Goal: Task Accomplishment & Management: Complete application form

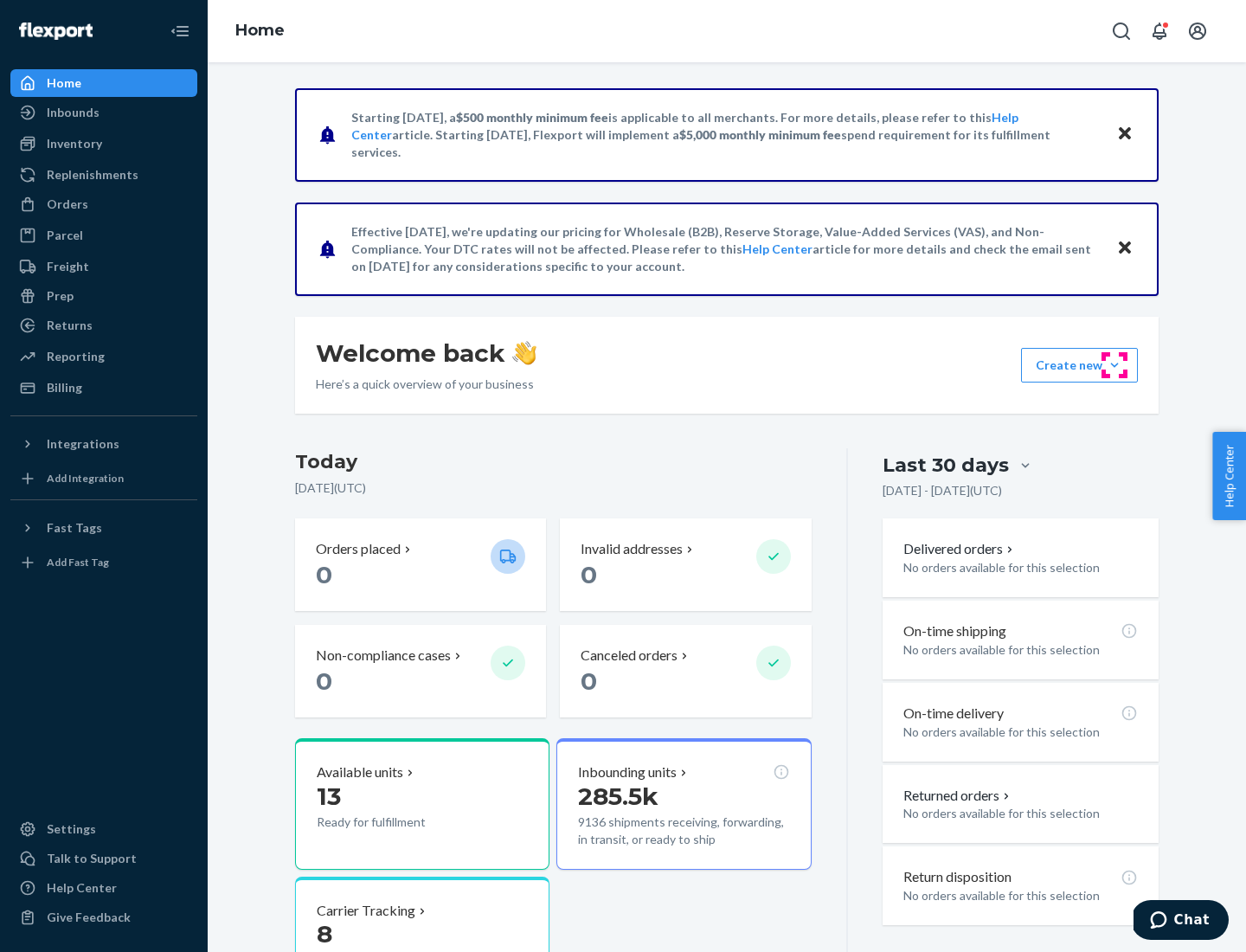
click at [1114, 365] on button "Create new Create new inbound Create new order Create new product" at bounding box center [1079, 365] width 116 height 34
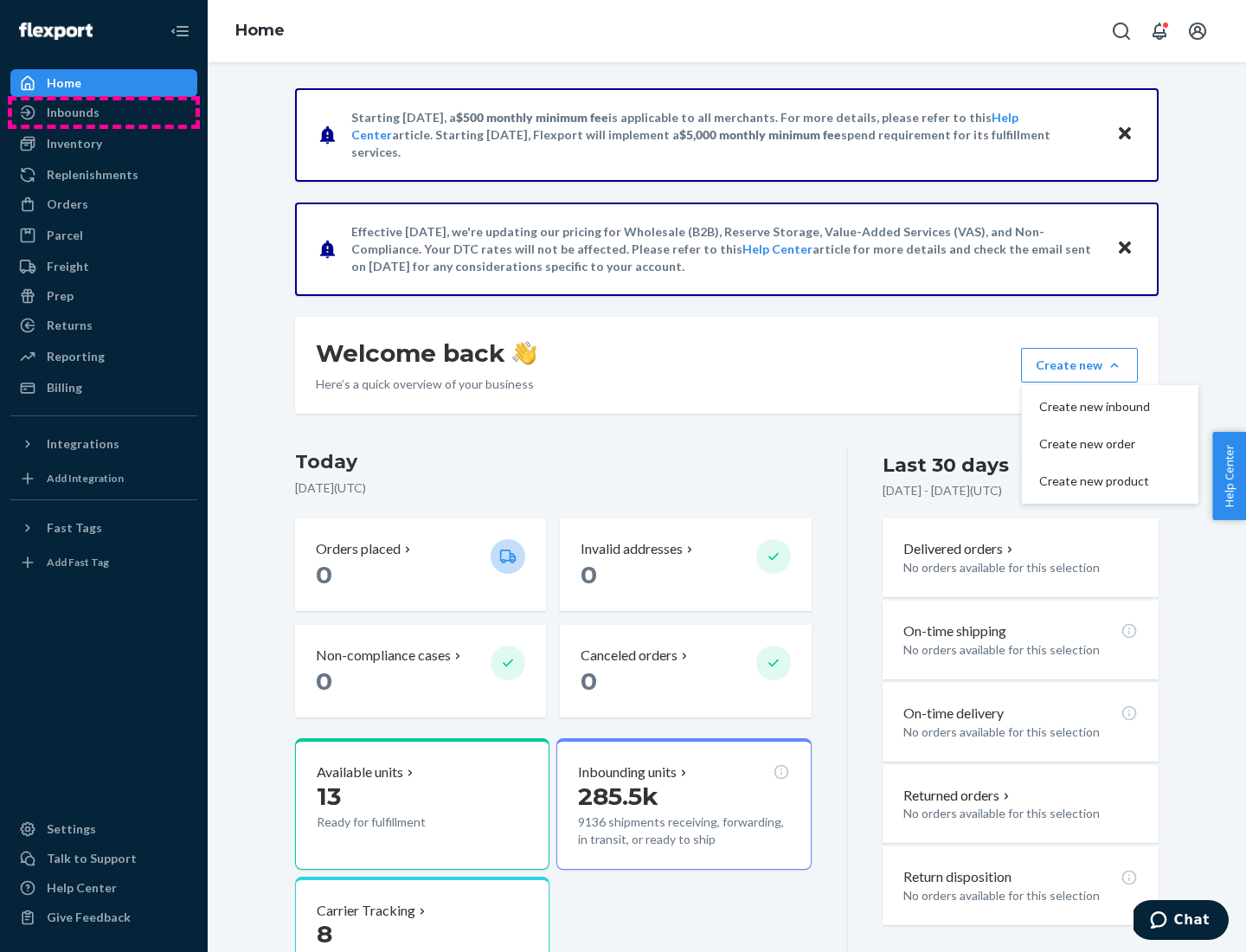
click at [104, 113] on div "Inbounds" at bounding box center [104, 112] width 183 height 24
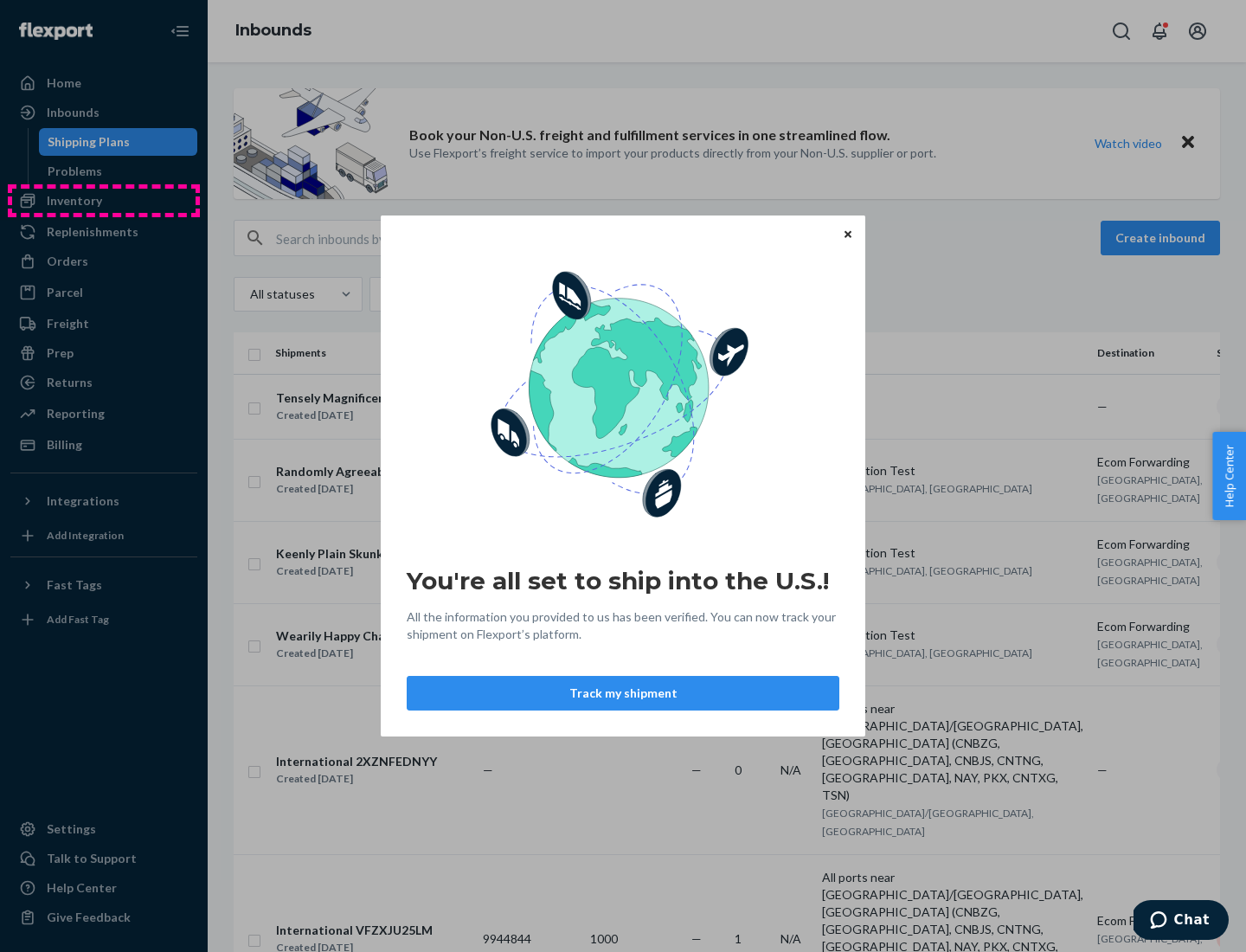
click at [104, 201] on div "You're all set to ship into the U.S.! All the information you provided to us ha…" at bounding box center [623, 476] width 1246 height 952
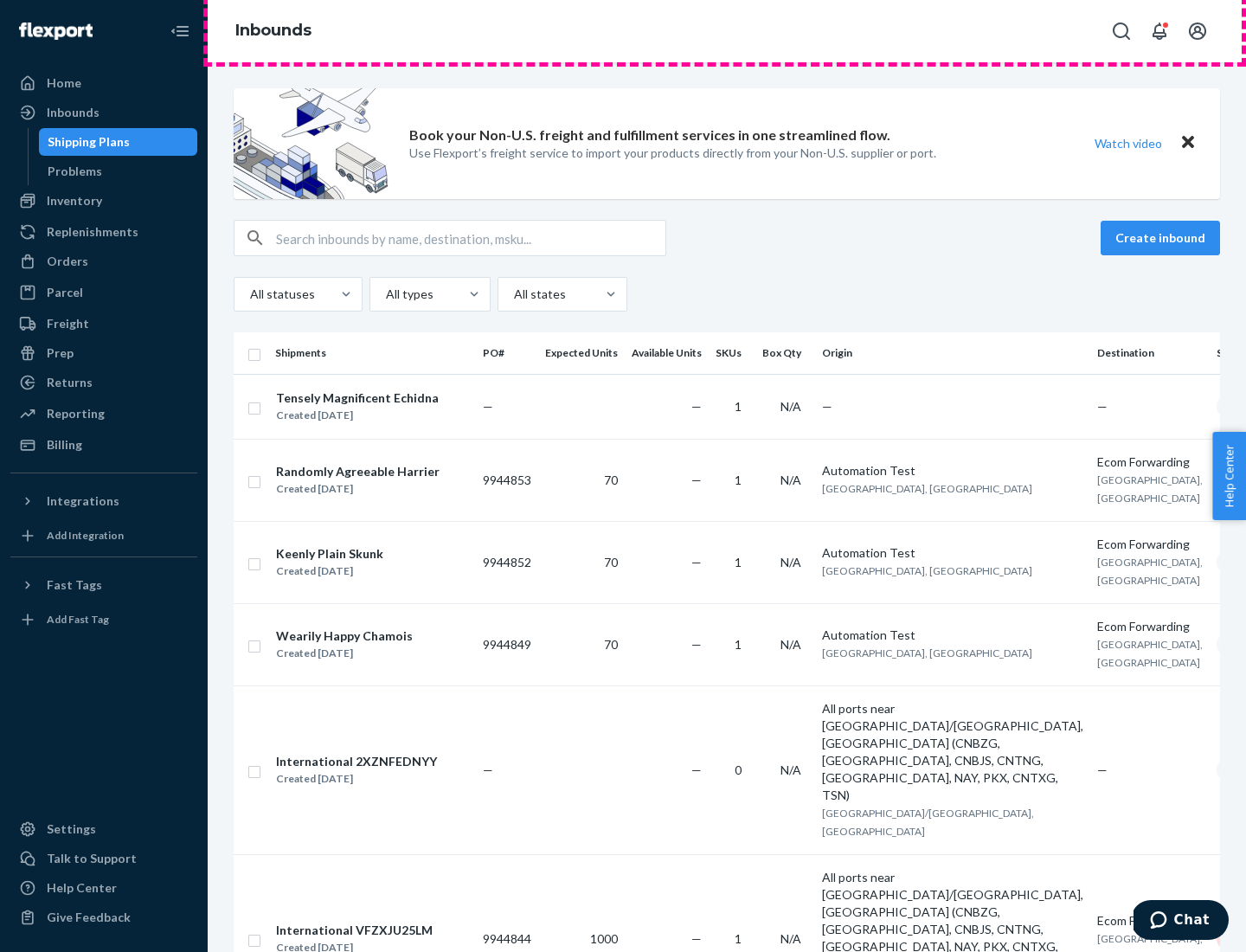
click at [727, 32] on div "Inbounds" at bounding box center [726, 31] width 1038 height 62
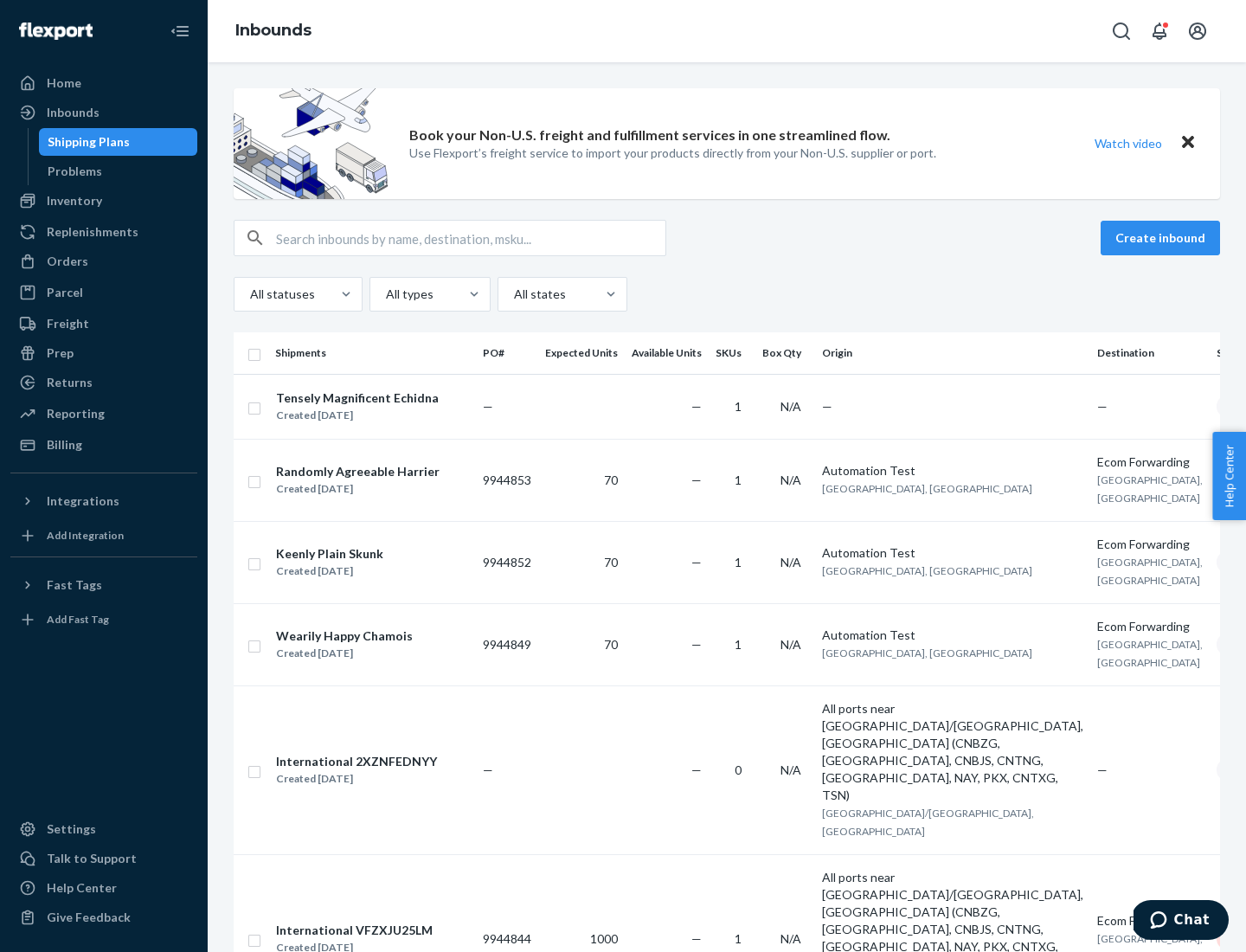
click at [727, 294] on div "All statuses All types All states" at bounding box center [727, 294] width 986 height 34
click at [86, 142] on div "Shipping Plans" at bounding box center [89, 142] width 82 height 17
click at [1163, 238] on button "Create inbound" at bounding box center [1159, 238] width 119 height 34
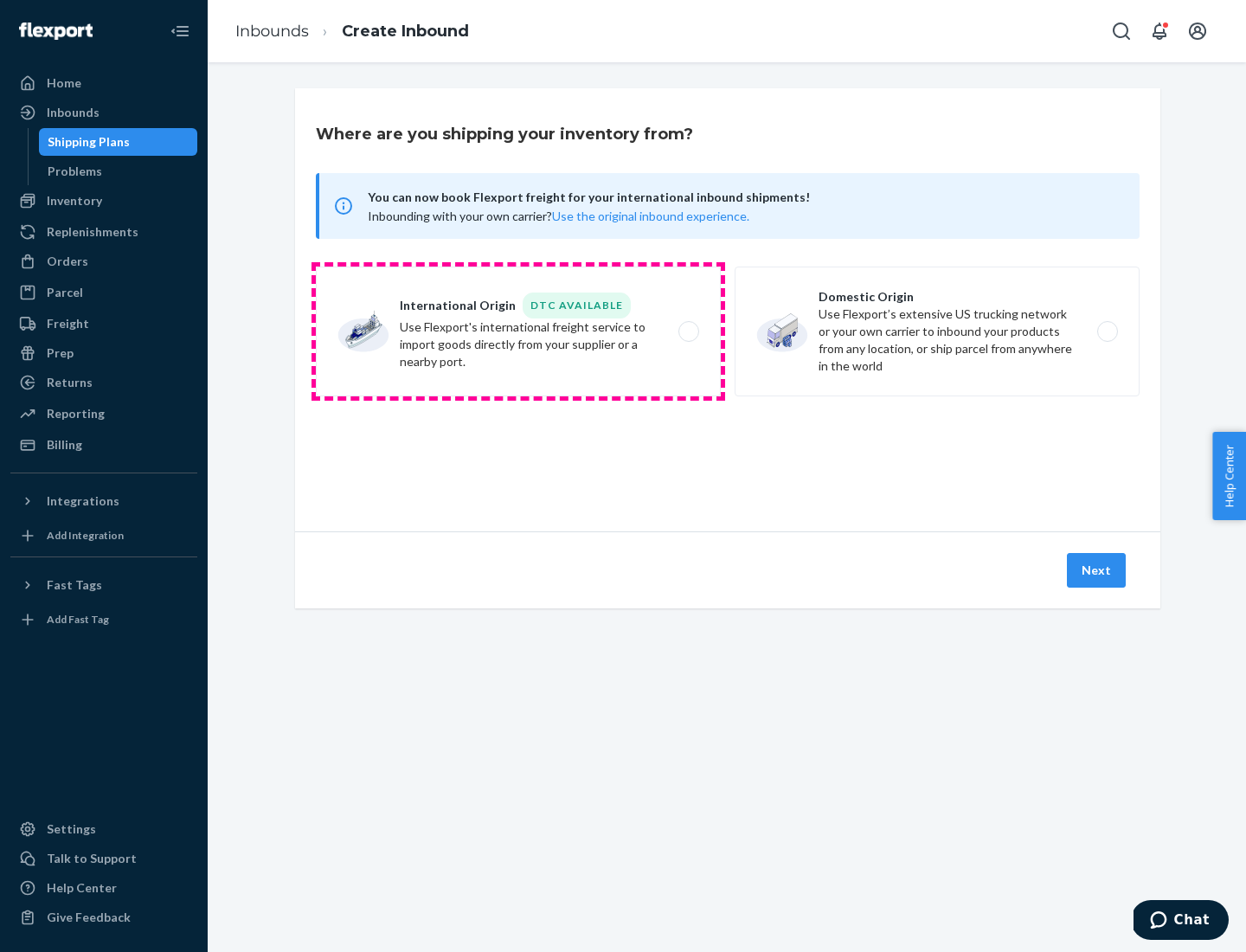
click at [518, 331] on label "International Origin DTC Available Use Flexport's international freight service…" at bounding box center [518, 331] width 405 height 130
click at [687, 331] on input "International Origin DTC Available Use Flexport's international freight service…" at bounding box center [693, 332] width 11 height 11
radio input "true"
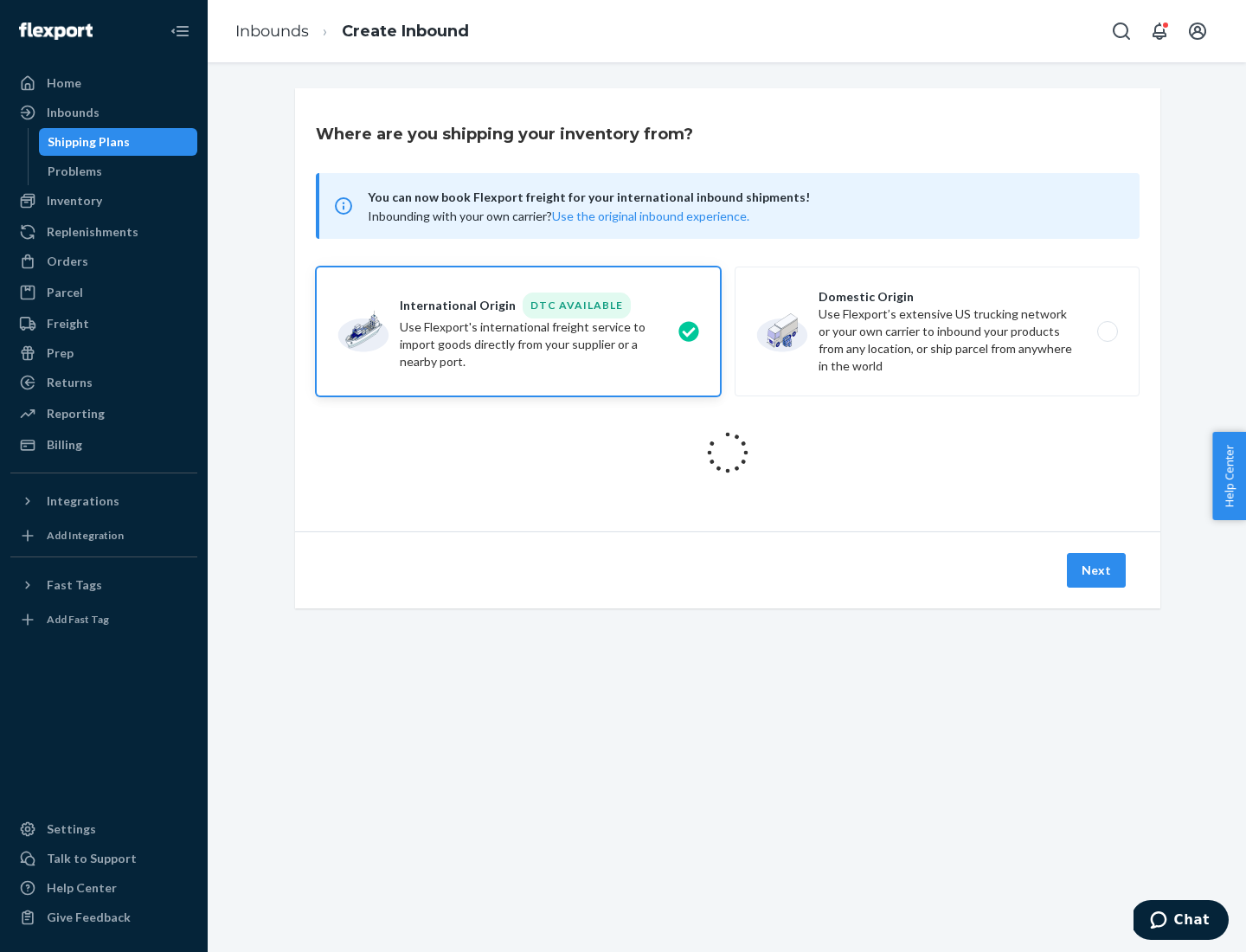
click at [728, 453] on icon at bounding box center [728, 453] width 61 height 61
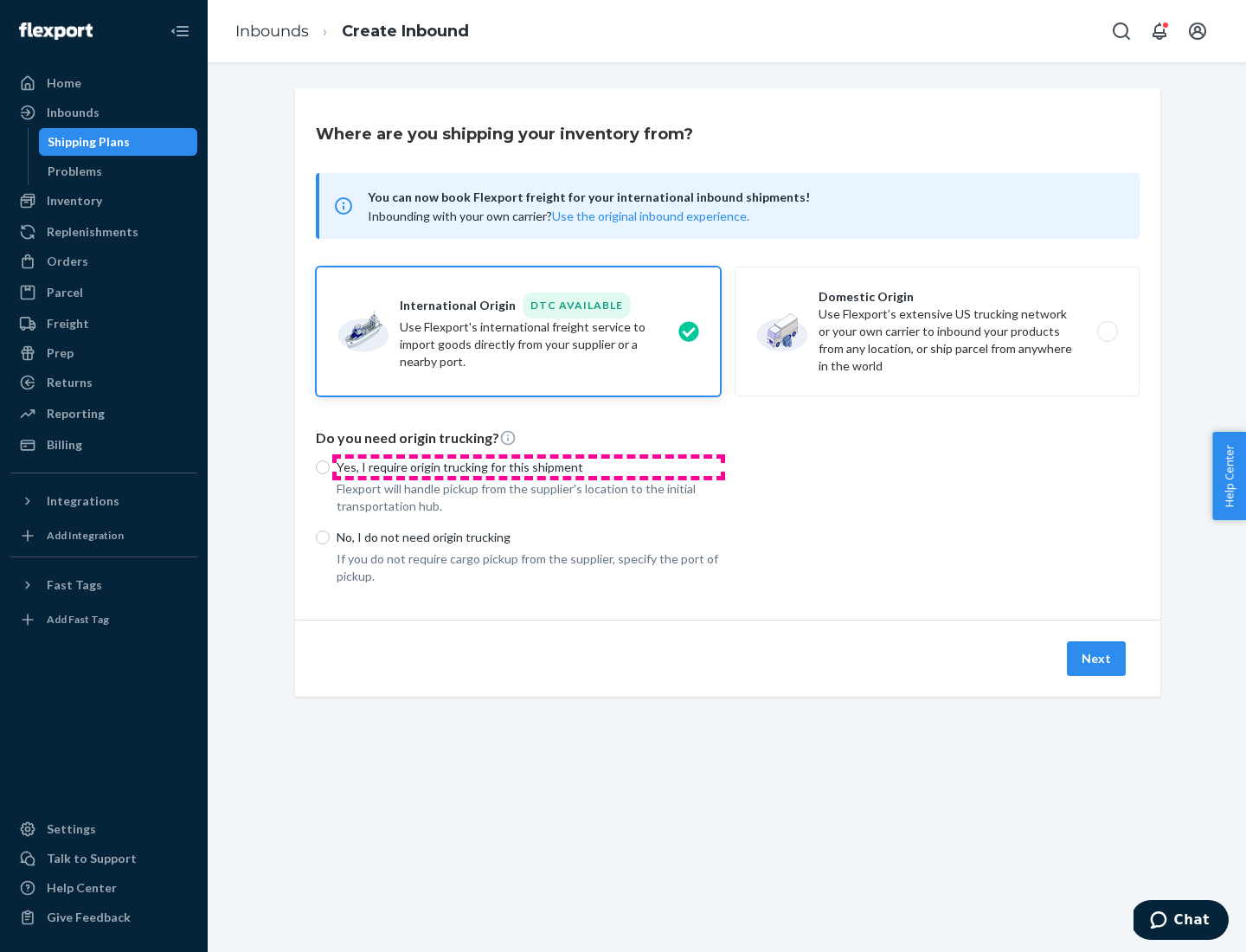
click at [529, 466] on p "Yes, I require origin trucking for this shipment" at bounding box center [528, 467] width 384 height 17
click at [329, 466] on input "Yes, I require origin trucking for this shipment" at bounding box center [323, 467] width 13 height 13
radio input "true"
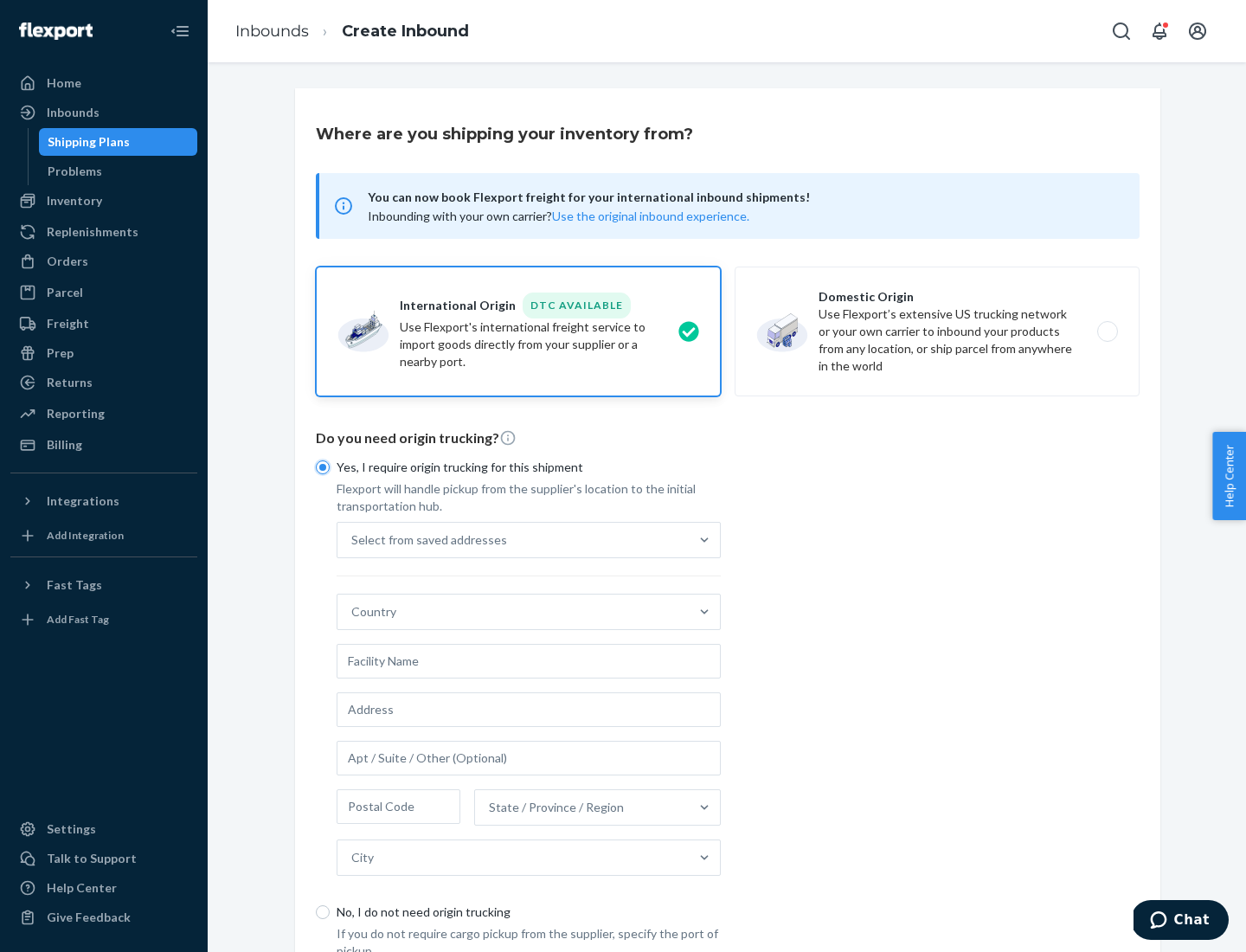
scroll to position [32, 0]
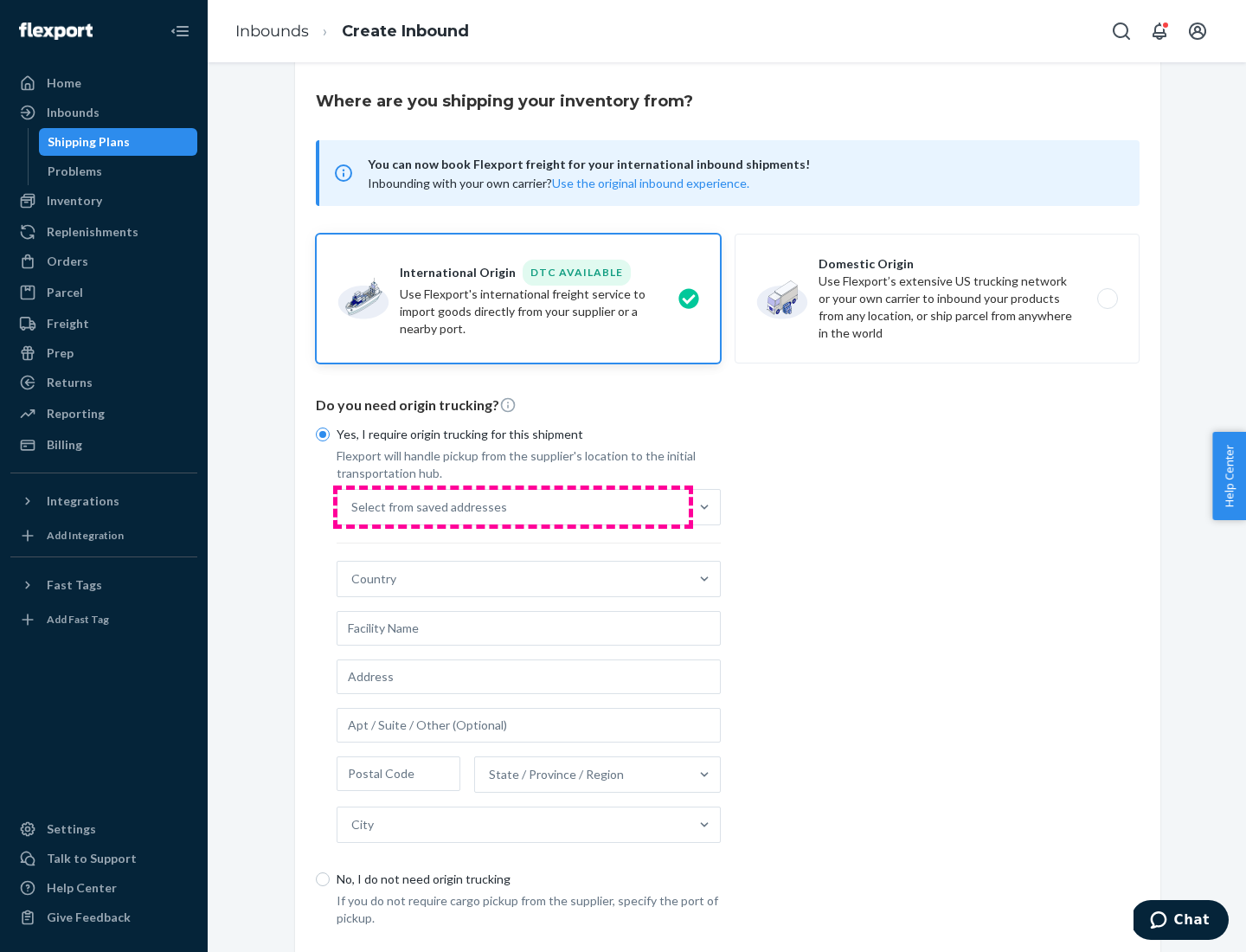
click at [513, 506] on div "Select from saved addresses" at bounding box center [513, 507] width 351 height 34
click at [353, 506] on input "Select from saved addresses" at bounding box center [352, 507] width 2 height 17
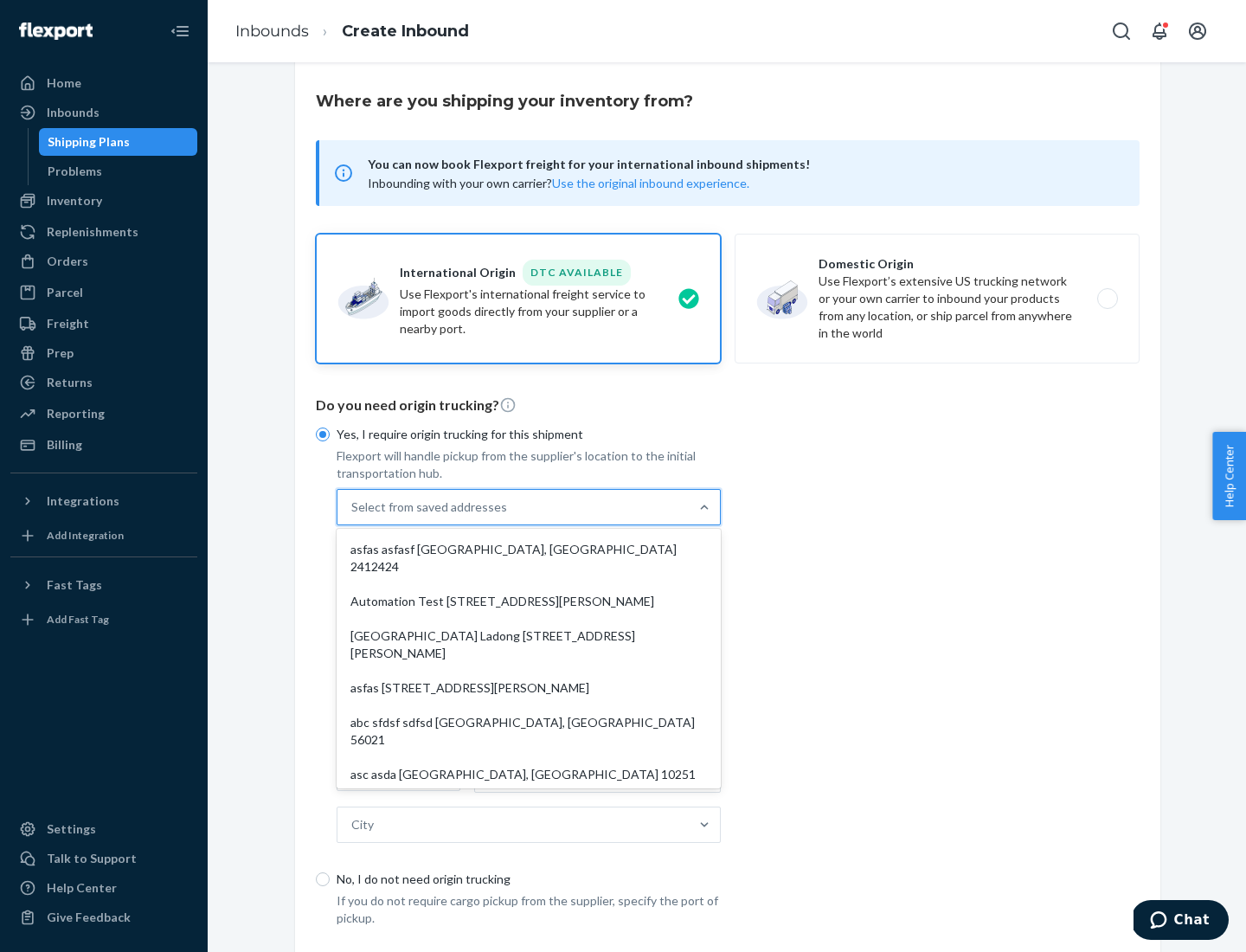
scroll to position [75, 0]
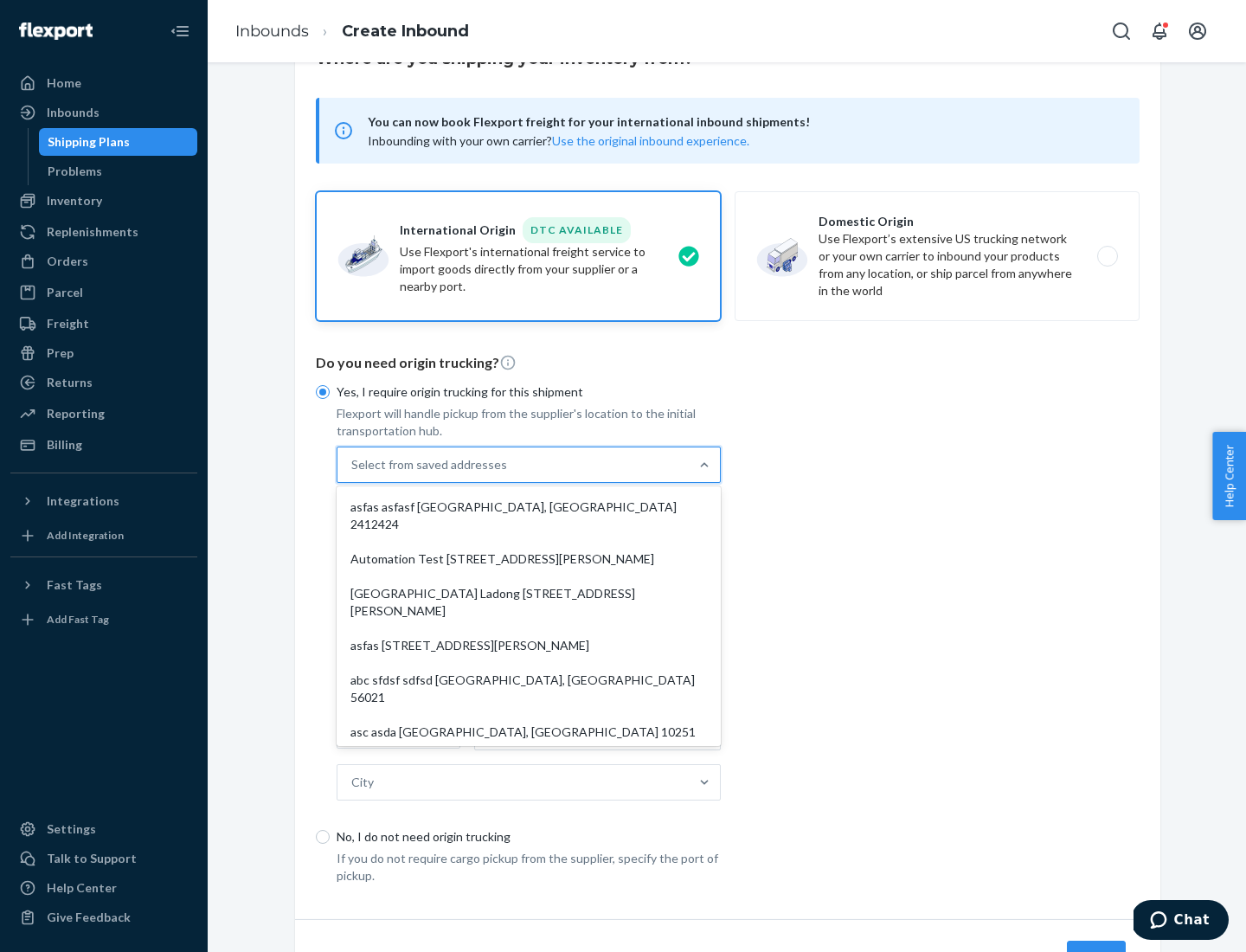
click at [529, 506] on div "asfas asfasf [GEOGRAPHIC_DATA], [GEOGRAPHIC_DATA] 2412424" at bounding box center [528, 516] width 377 height 52
click at [353, 474] on input "option asfas asfasf [GEOGRAPHIC_DATA], [GEOGRAPHIC_DATA] 2412424 focused, 1 of …" at bounding box center [352, 464] width 2 height 17
type input "asfas"
type input "asfasf"
type input "2412424"
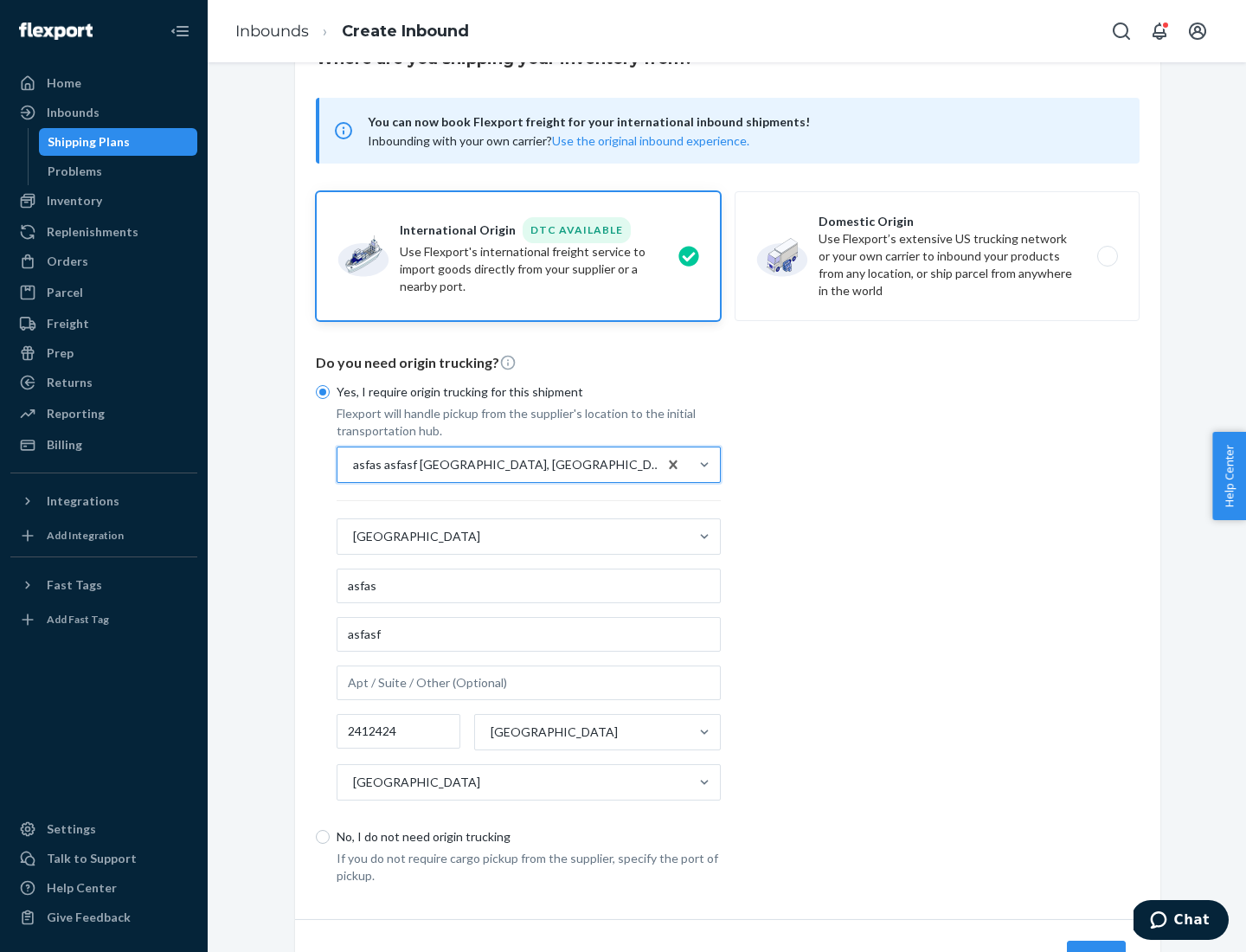
scroll to position [161, 0]
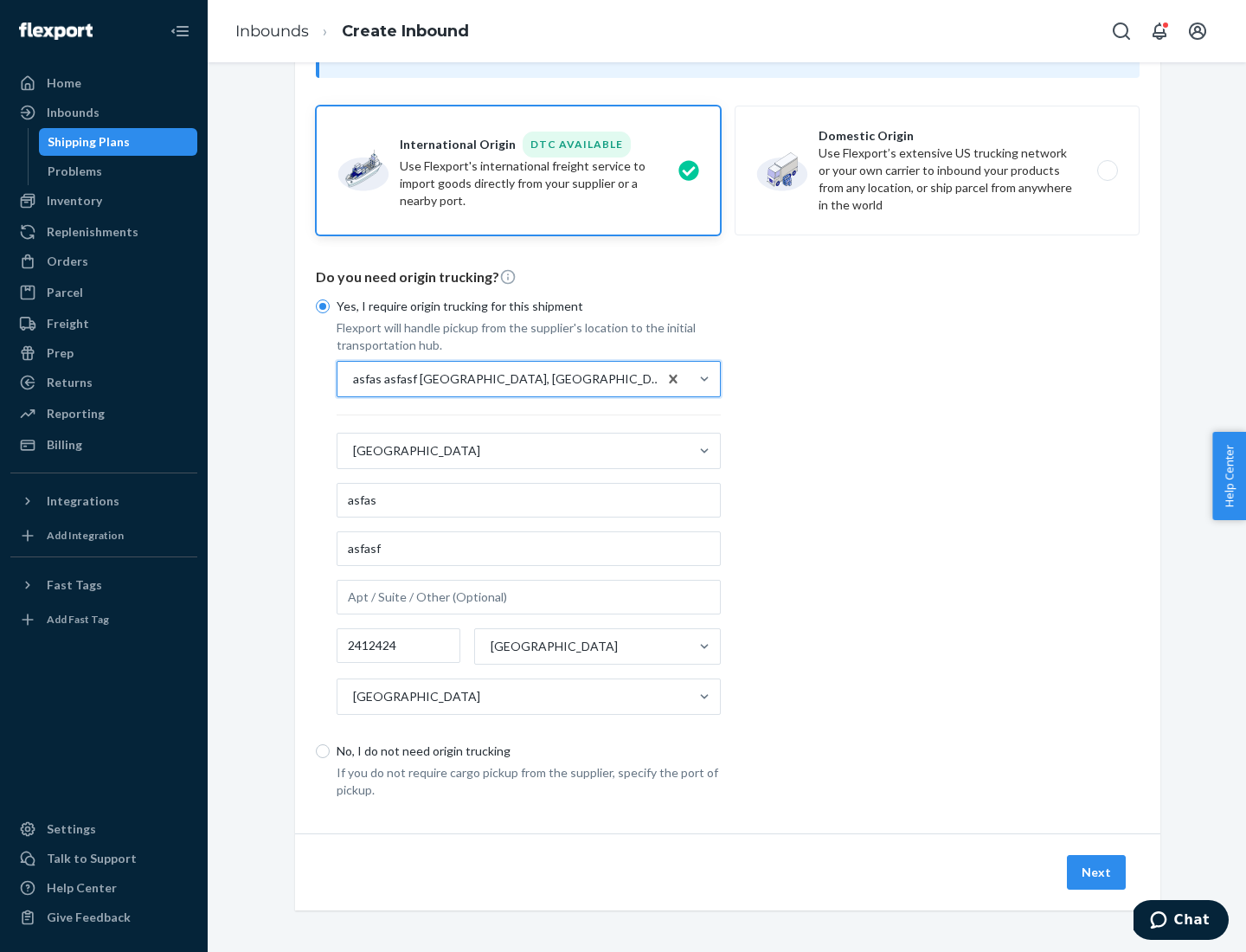
click at [1097, 871] on button "Next" at bounding box center [1096, 872] width 59 height 34
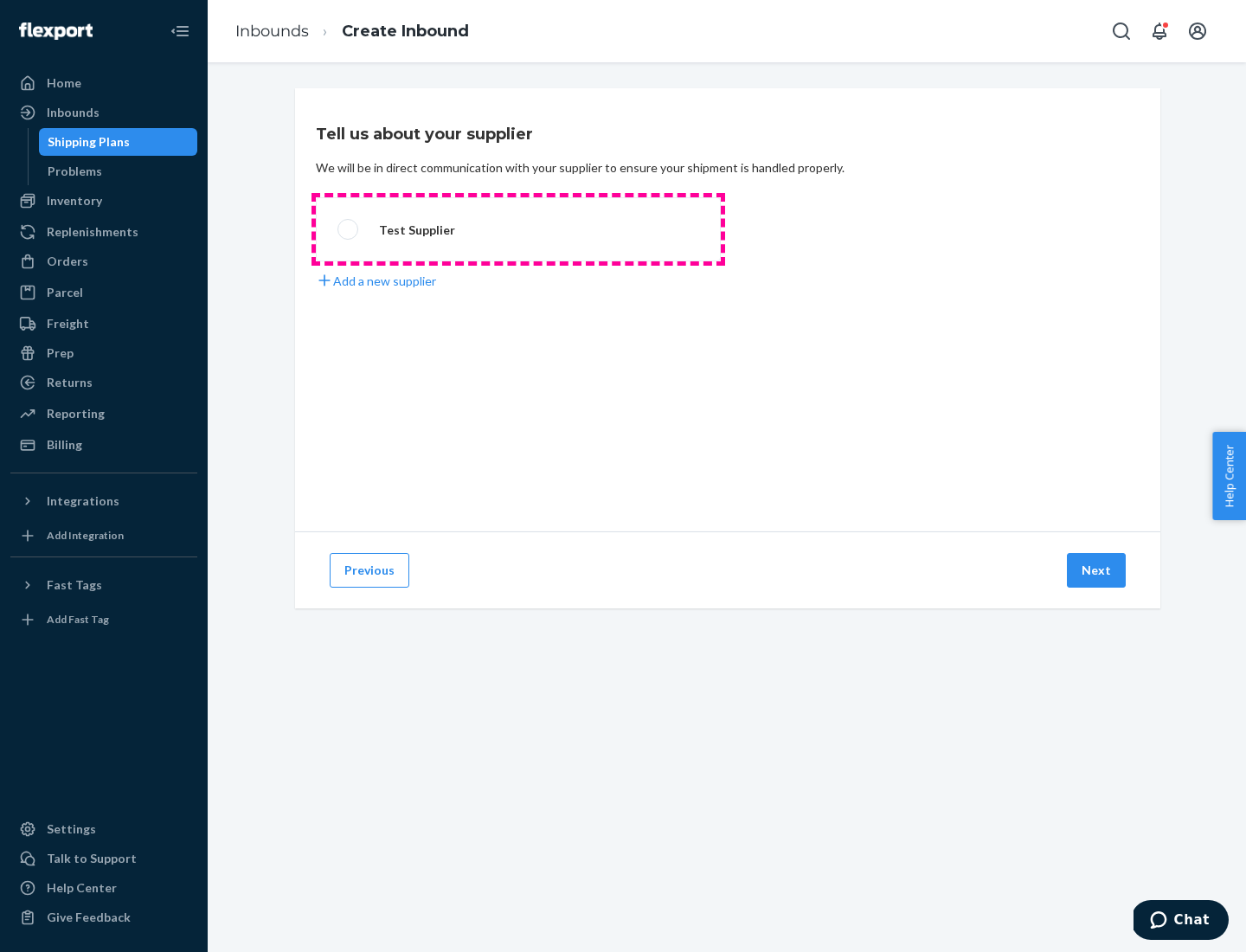
click at [518, 229] on label "Test Supplier" at bounding box center [518, 229] width 405 height 64
click at [348, 229] on input "Test Supplier" at bounding box center [343, 230] width 11 height 11
radio input "true"
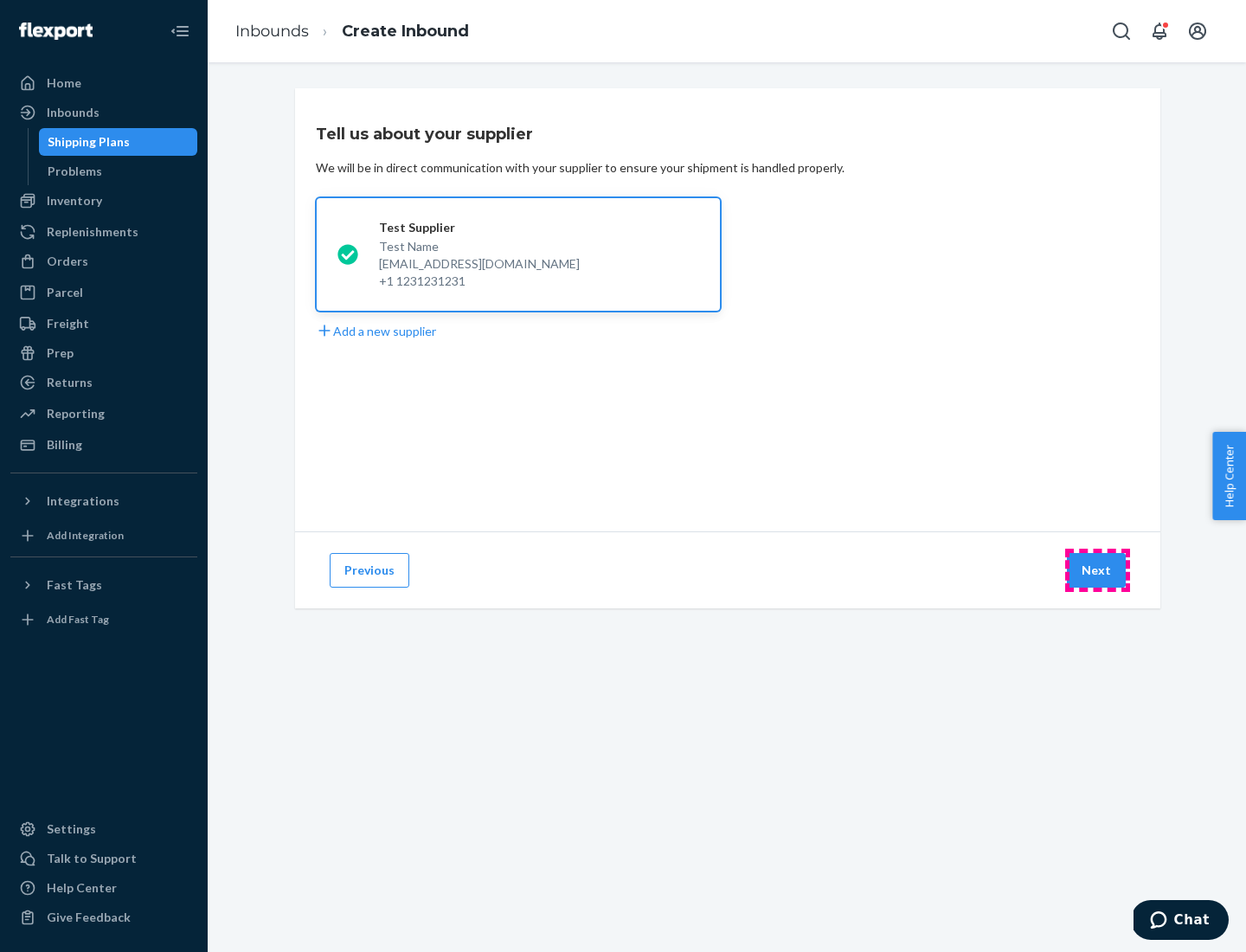
click at [1097, 570] on button "Next" at bounding box center [1096, 570] width 59 height 34
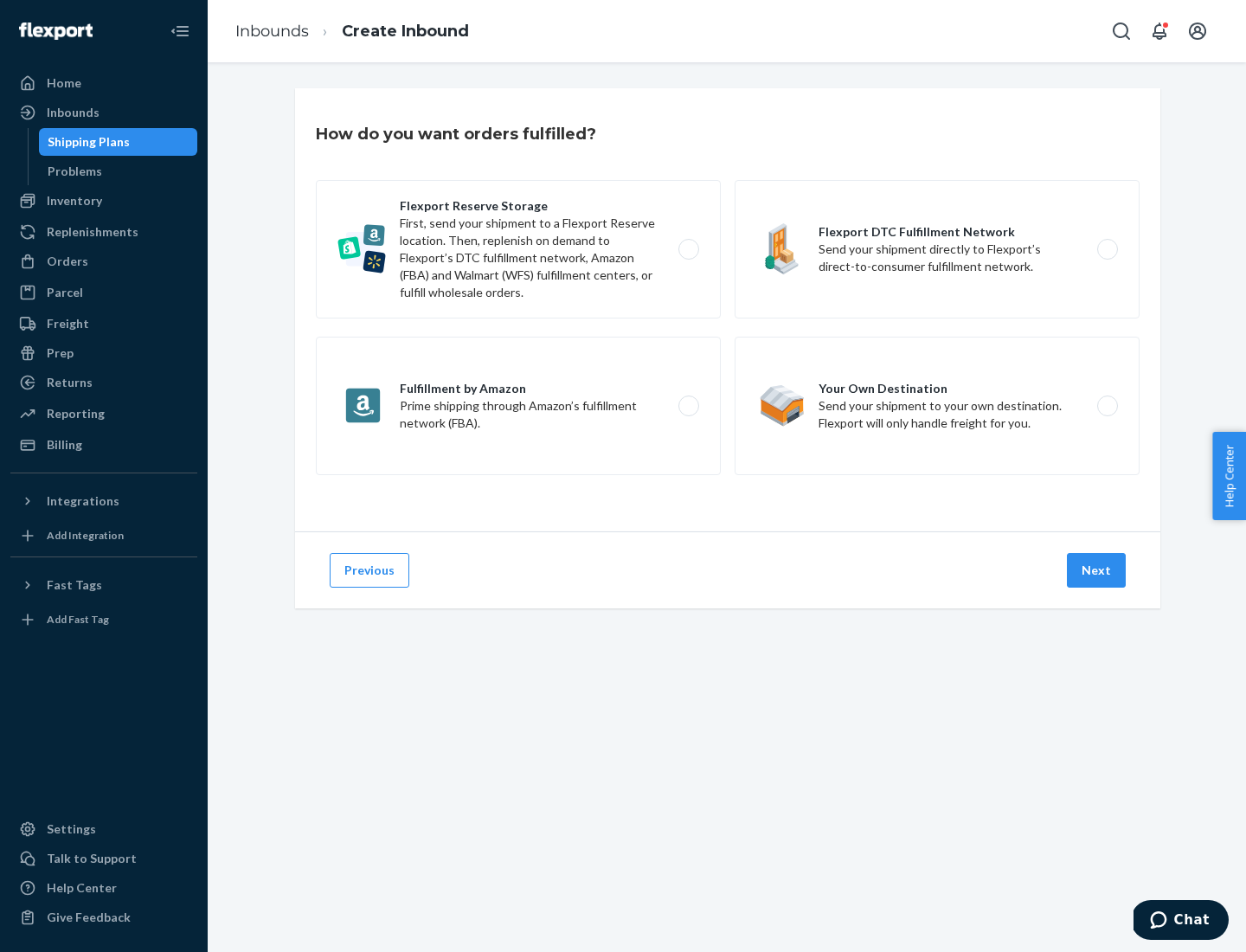
click at [518, 406] on label "Fulfillment by Amazon Prime shipping through Amazon’s fulfillment network (FBA)." at bounding box center [518, 405] width 405 height 138
click at [687, 406] on input "Fulfillment by Amazon Prime shipping through Amazon’s fulfillment network (FBA)." at bounding box center [693, 406] width 11 height 11
radio input "true"
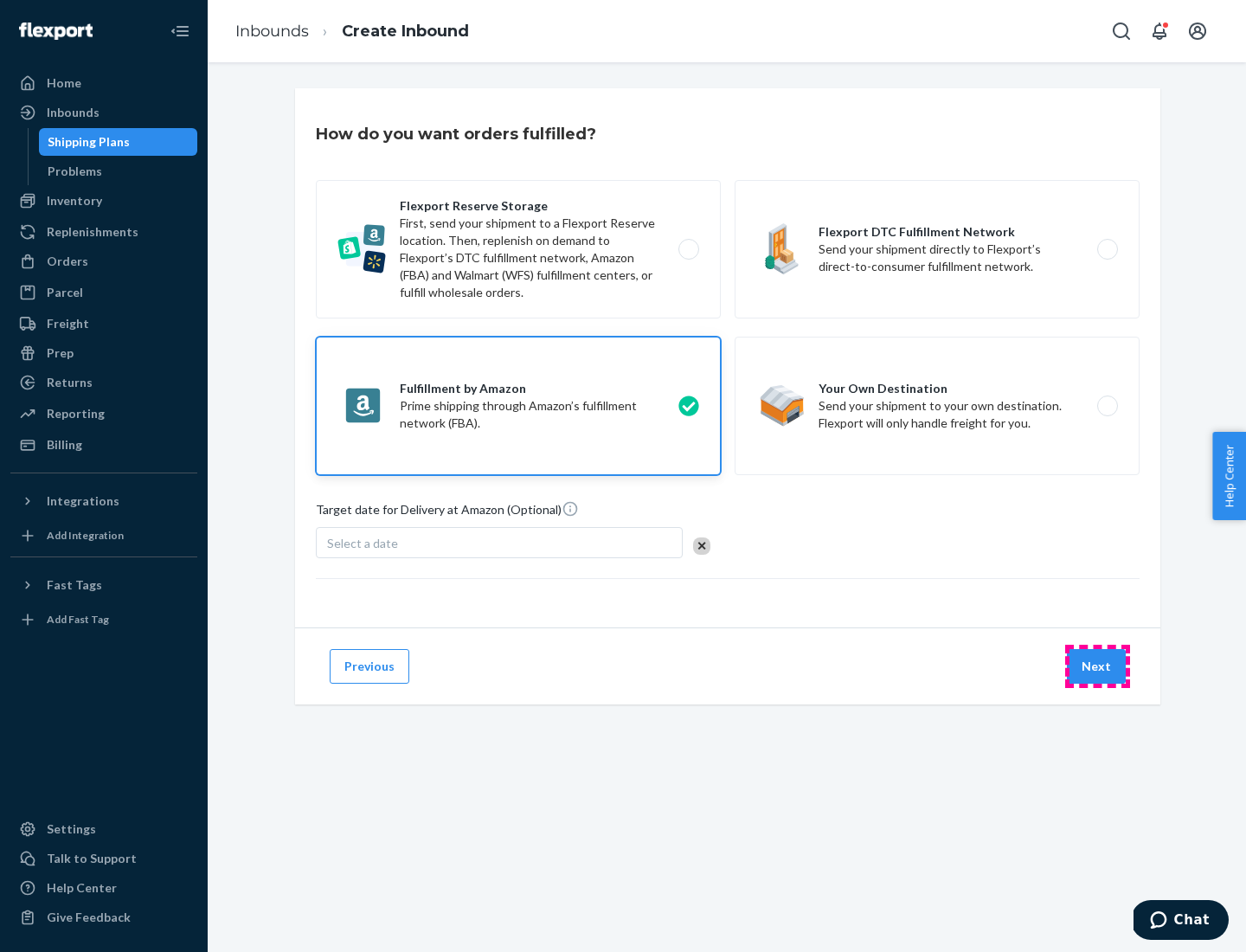
click at [1097, 666] on button "Next" at bounding box center [1096, 666] width 59 height 34
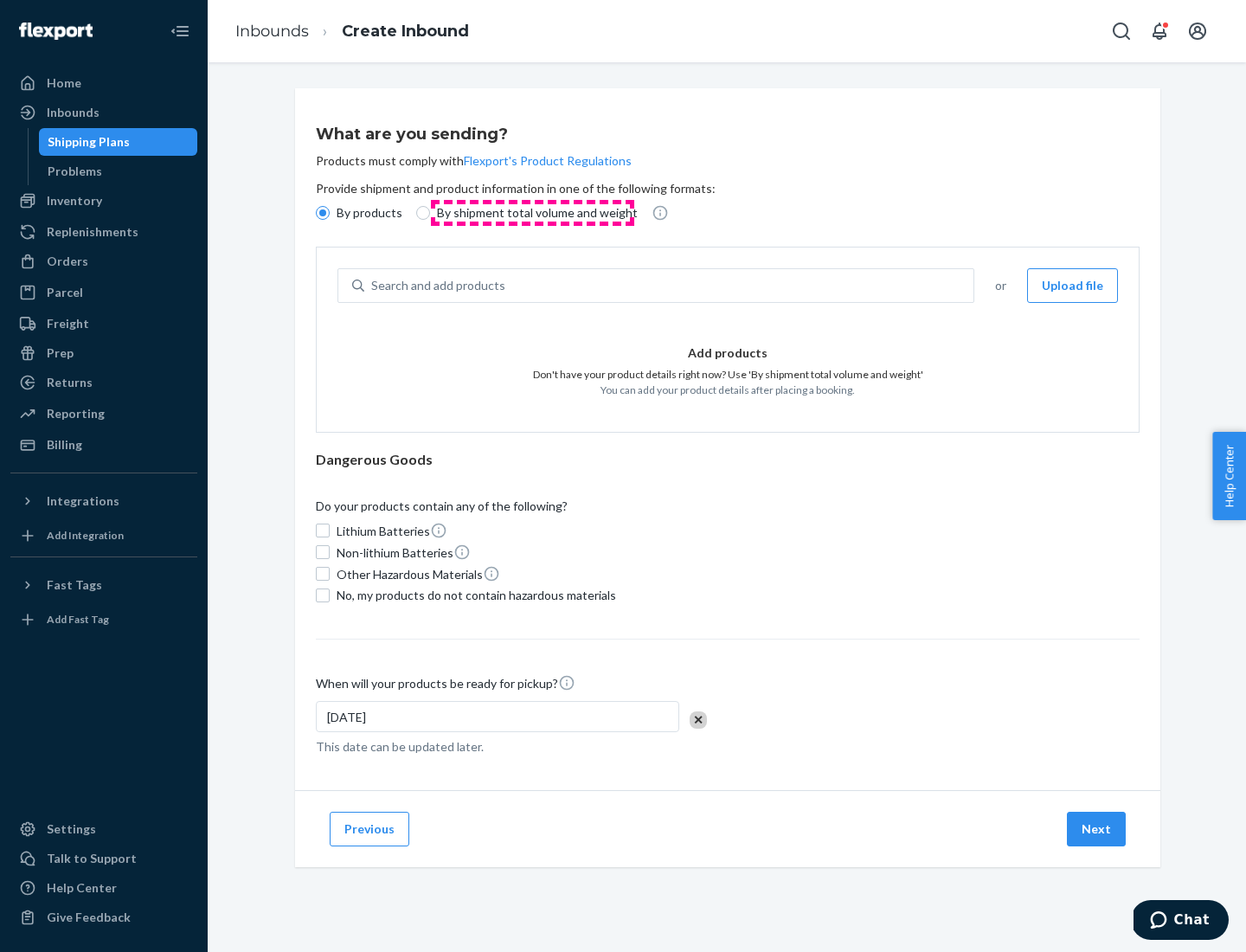
click at [532, 213] on p "By shipment total volume and weight" at bounding box center [538, 213] width 201 height 17
click at [430, 213] on input "By shipment total volume and weight" at bounding box center [423, 213] width 13 height 13
radio input "true"
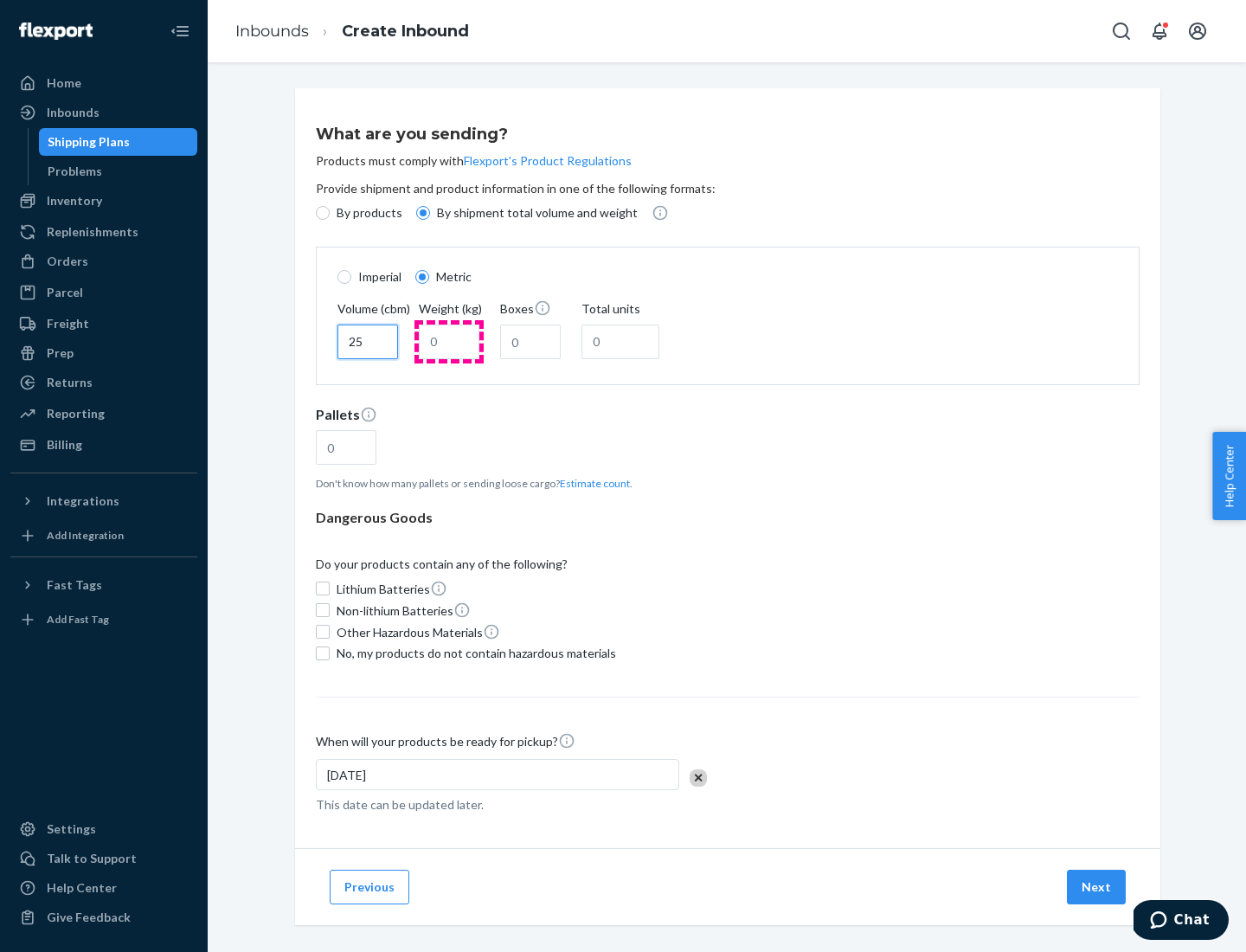
type input "25"
type input "100"
type input "50"
type input "500"
click at [591, 483] on button "Estimate count" at bounding box center [594, 482] width 70 height 14
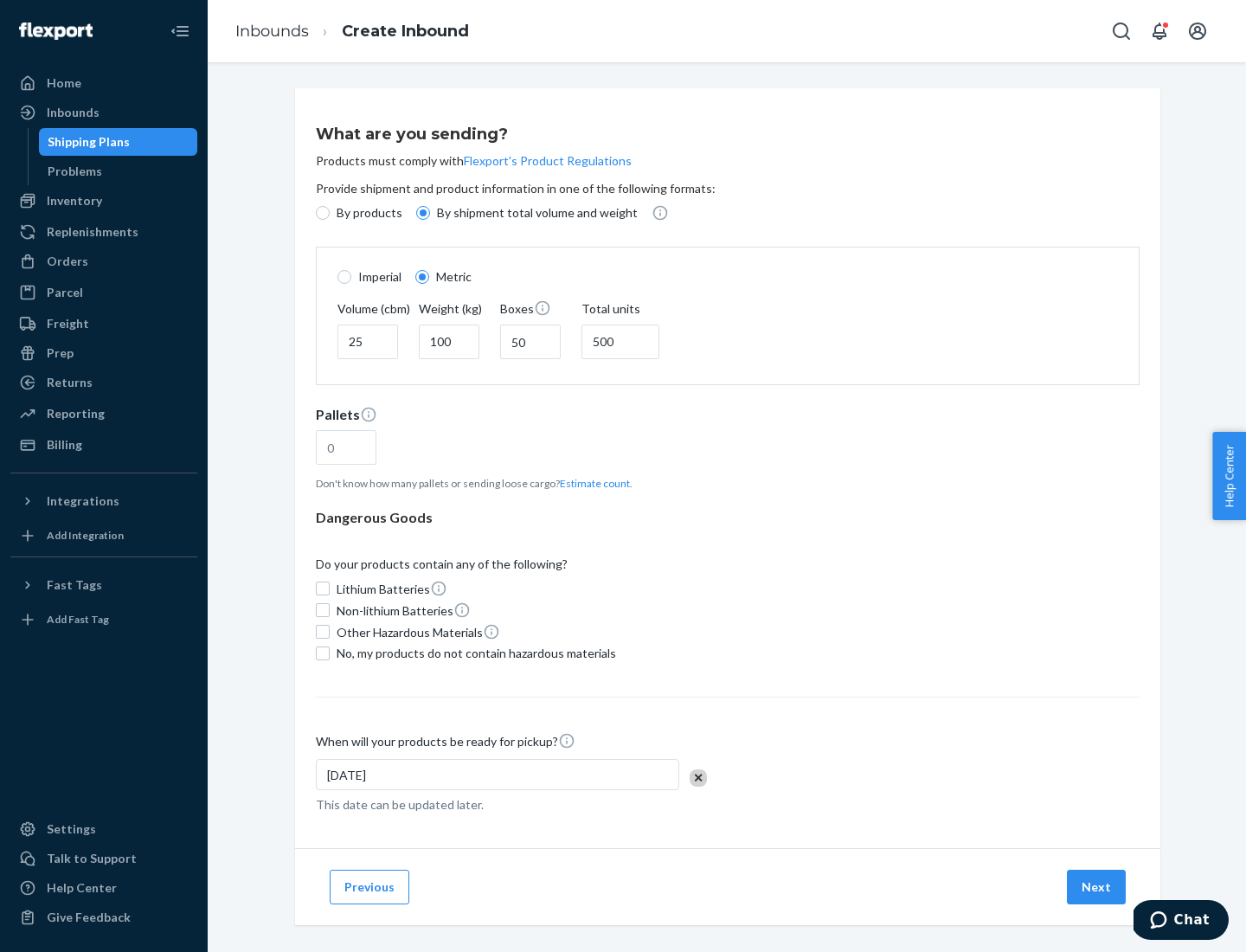
type input "16"
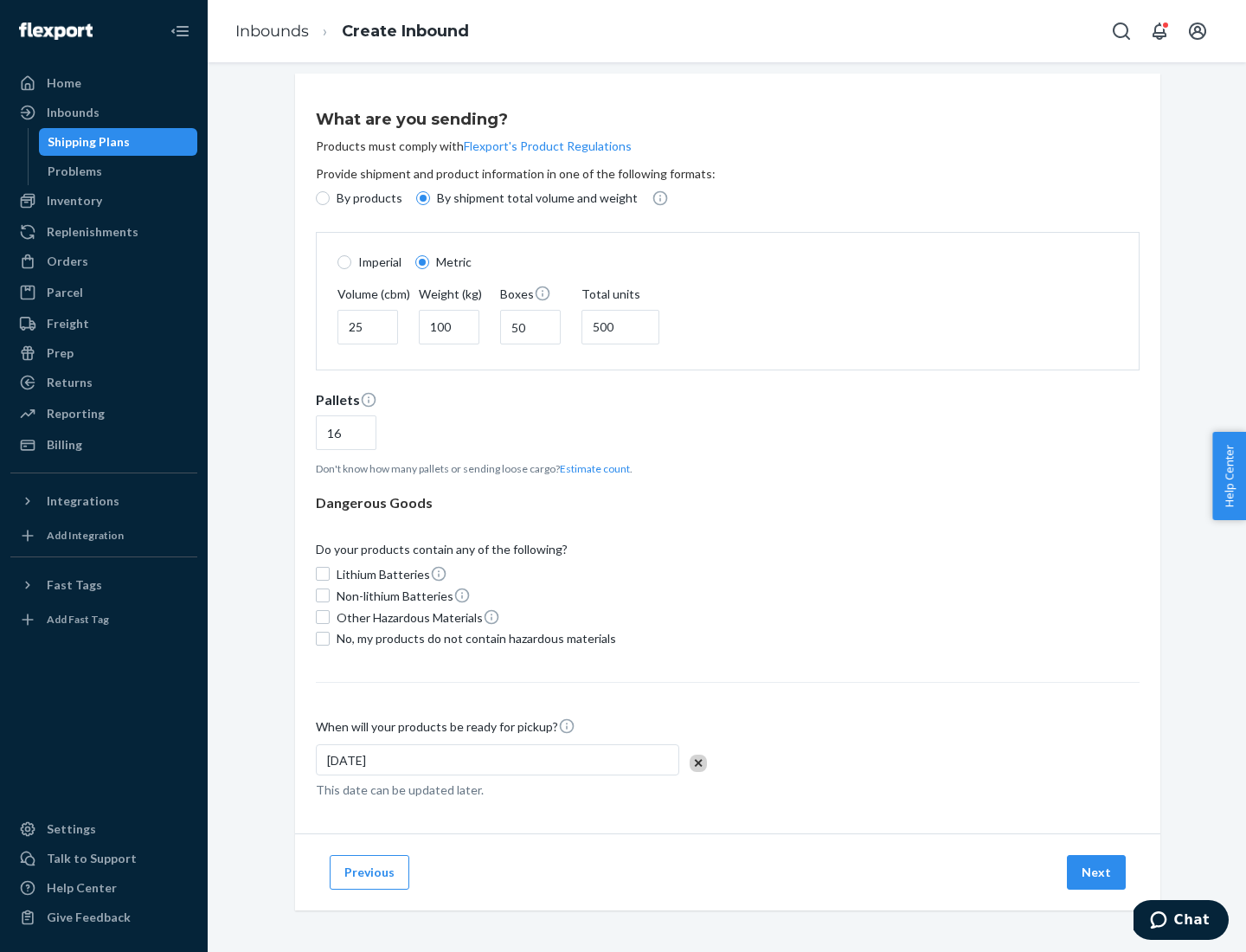
click at [474, 638] on span "No, my products do not contain hazardous materials" at bounding box center [475, 639] width 280 height 17
click at [329, 638] on input "No, my products do not contain hazardous materials" at bounding box center [323, 638] width 13 height 13
checkbox input "true"
click at [1097, 871] on button "Next" at bounding box center [1096, 872] width 59 height 34
